Goal: Task Accomplishment & Management: Use online tool/utility

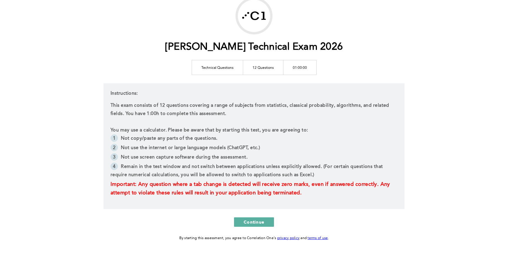
scroll to position [40, 0]
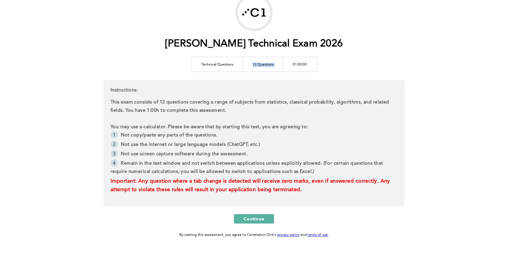
drag, startPoint x: 253, startPoint y: 64, endPoint x: 288, endPoint y: 66, distance: 35.1
click at [288, 66] on tr "Technical Questions 12 Questions 01:00:00" at bounding box center [254, 64] width 125 height 15
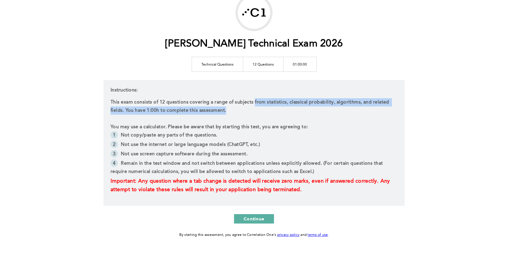
drag, startPoint x: 253, startPoint y: 101, endPoint x: 286, endPoint y: 109, distance: 33.8
click at [286, 109] on p "This exam consists of 12 questions covering a range of subjects from statistics…" at bounding box center [254, 106] width 287 height 16
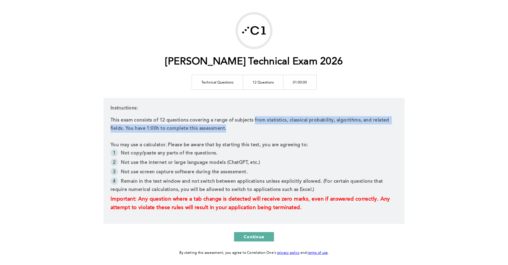
scroll to position [16, 0]
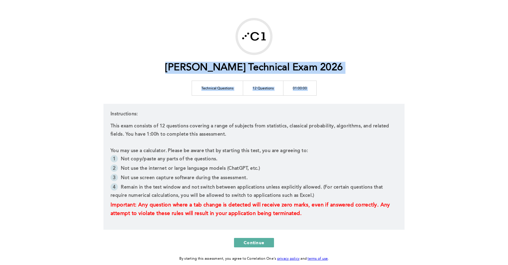
drag, startPoint x: 173, startPoint y: 66, endPoint x: 400, endPoint y: 56, distance: 226.7
click at [400, 56] on div "[PERSON_NAME] Technical Exam 2026 Technical Questions 12 Questions 01:00:00 Ins…" at bounding box center [254, 140] width 301 height 244
click at [209, 70] on h1 "[PERSON_NAME] Technical Exam 2026" at bounding box center [254, 68] width 178 height 12
drag, startPoint x: 174, startPoint y: 65, endPoint x: 335, endPoint y: 69, distance: 161.5
click at [336, 69] on h1 "[PERSON_NAME] Technical Exam 2026" at bounding box center [254, 68] width 178 height 12
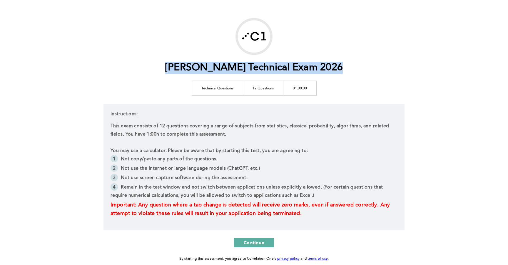
copy h1 "[PERSON_NAME] Technical Exam 2026"
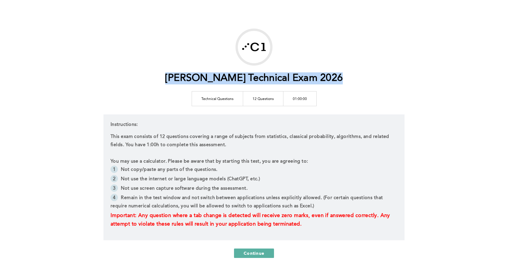
scroll to position [0, 0]
